Goal: Information Seeking & Learning: Find contact information

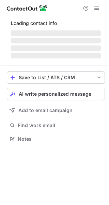
scroll to position [132, 109]
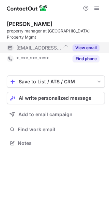
click at [85, 44] on button "View email" at bounding box center [86, 47] width 27 height 7
click at [85, 45] on div "***@bellabeach.com" at bounding box center [57, 48] width 83 height 6
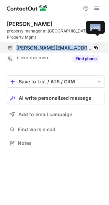
click at [91, 45] on div "peggy@bellabeach.com" at bounding box center [57, 48] width 83 height 6
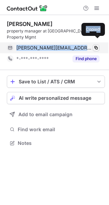
click at [98, 45] on span at bounding box center [96, 47] width 5 height 5
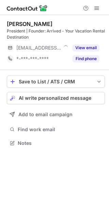
scroll to position [138, 109]
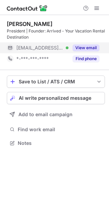
click at [77, 44] on button "View email" at bounding box center [86, 47] width 27 height 7
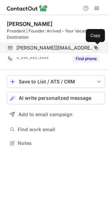
click at [99, 45] on span at bounding box center [96, 47] width 5 height 5
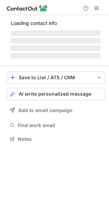
scroll to position [138, 109]
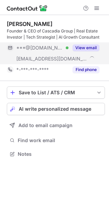
scroll to position [149, 109]
click at [86, 46] on button "View email" at bounding box center [86, 47] width 27 height 7
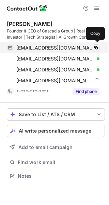
scroll to position [171, 109]
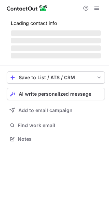
scroll to position [149, 109]
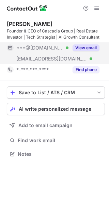
click at [90, 46] on button "View email" at bounding box center [86, 47] width 27 height 7
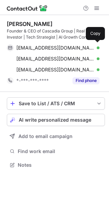
scroll to position [160, 109]
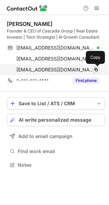
click at [96, 69] on span at bounding box center [96, 69] width 5 height 5
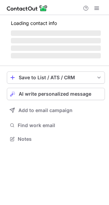
scroll to position [138, 109]
